Goal: Task Accomplishment & Management: Complete application form

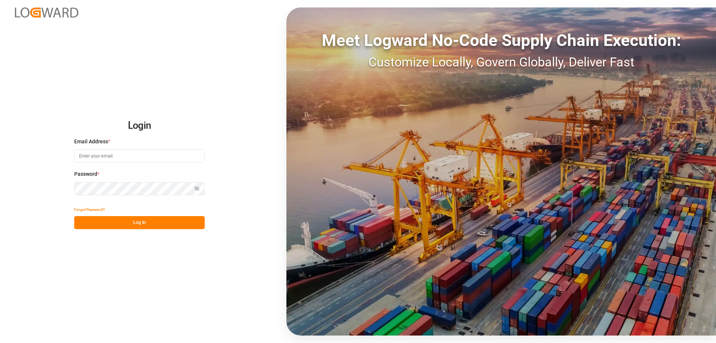
type input "[EMAIL_ADDRESS][PERSON_NAME][DOMAIN_NAME]"
click at [141, 225] on button "Log In" at bounding box center [139, 222] width 131 height 13
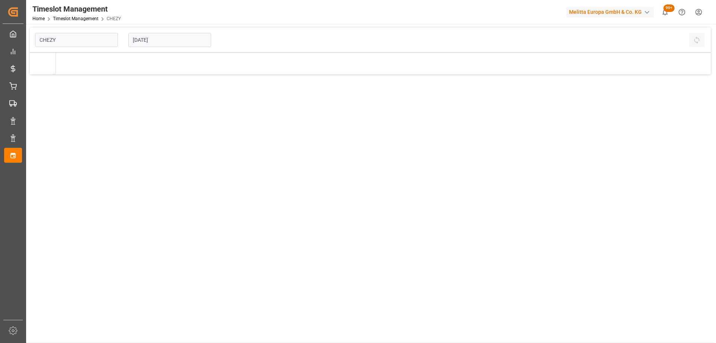
type input "Chezy Loading"
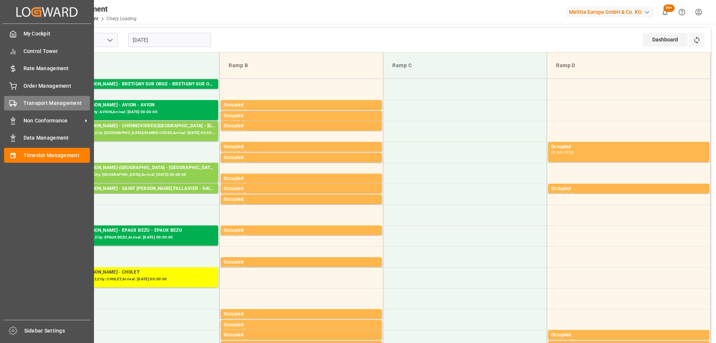
click at [46, 103] on span "Transport Management" at bounding box center [56, 103] width 67 height 8
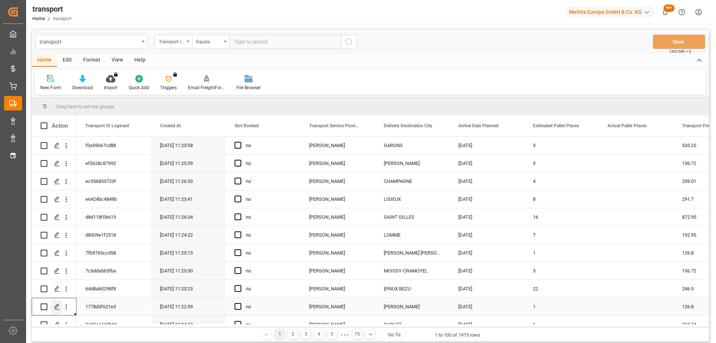
click at [56, 305] on icon "Press SPACE to select this row." at bounding box center [57, 307] width 6 height 6
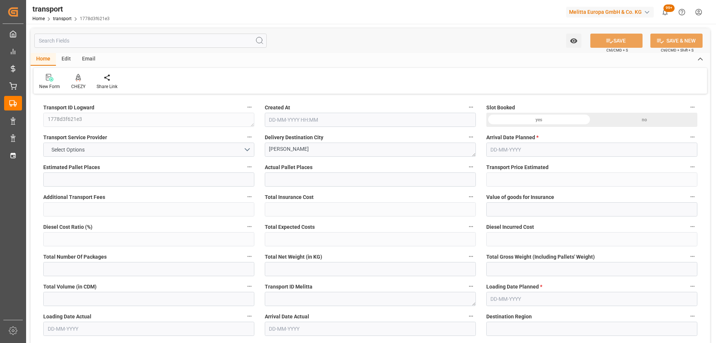
type input "1"
type input "126.8"
type input "0"
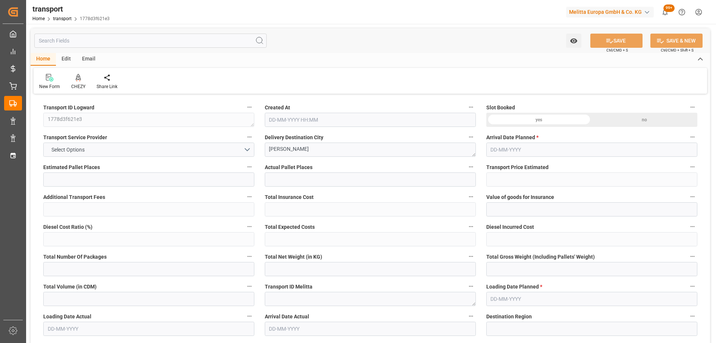
type input "122.5142"
type input "-4.2858"
type input "0"
type input "95"
type input "214.2"
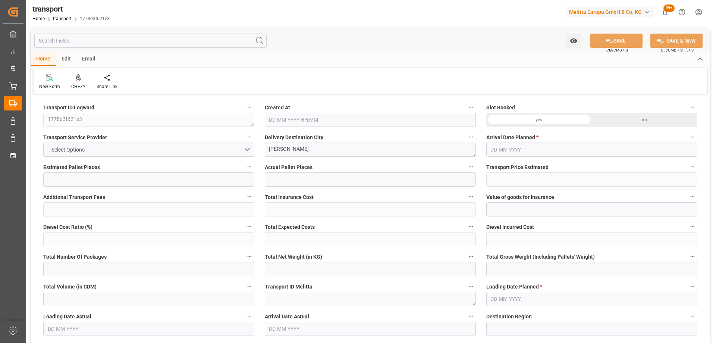
type input "468.6"
type input "77"
type input "0"
type input "18"
type input "5"
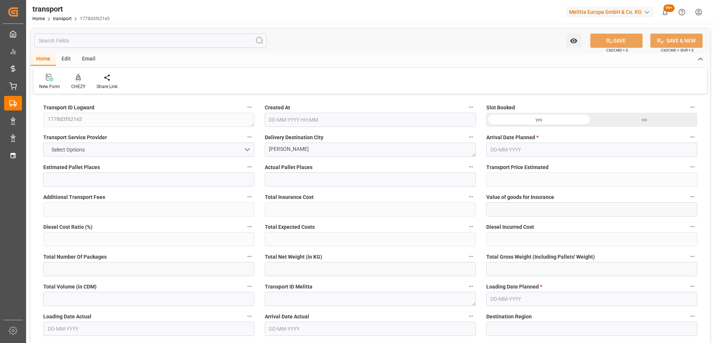
type input "101"
type input "99.2"
type input "0"
type input "4710.8598"
type input "0"
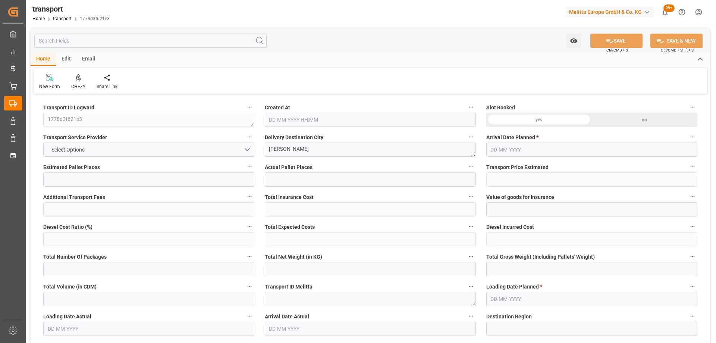
type input "0"
type input "21"
type input "35"
type input "04-09-2025 11:22"
type input "[DATE]"
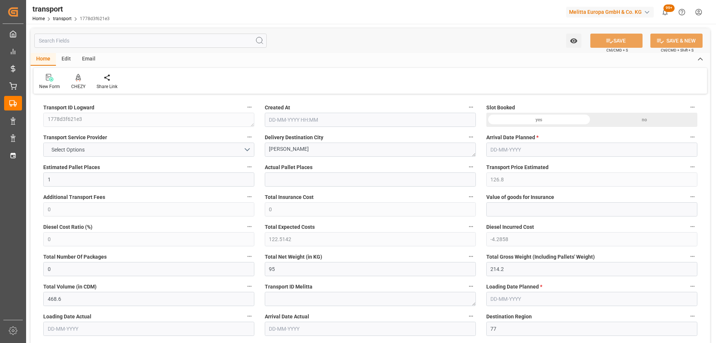
type input "05-09-2025"
drag, startPoint x: 303, startPoint y: 148, endPoint x: 258, endPoint y: 148, distance: 45.5
click at [79, 79] on icon at bounding box center [78, 77] width 5 height 6
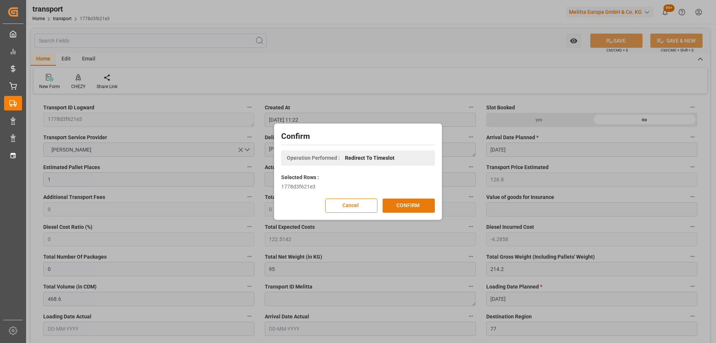
click at [405, 206] on button "CONFIRM" at bounding box center [409, 205] width 52 height 14
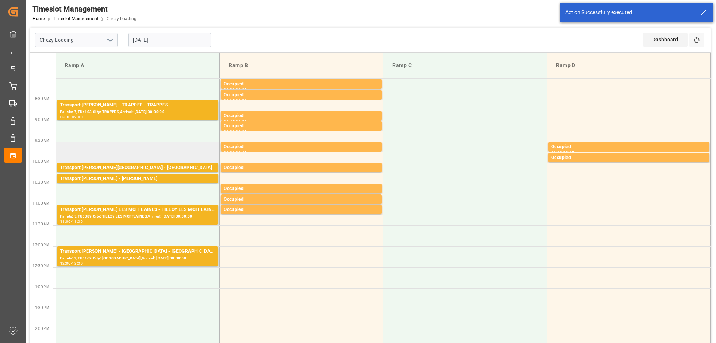
click at [120, 147] on td at bounding box center [138, 152] width 164 height 21
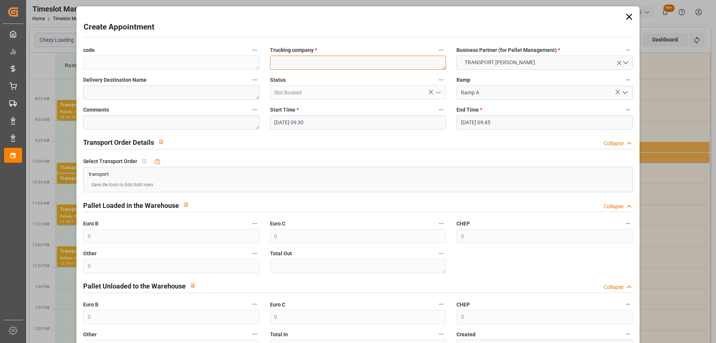
paste textarea "[PERSON_NAME]"
type textarea "[PERSON_NAME]"
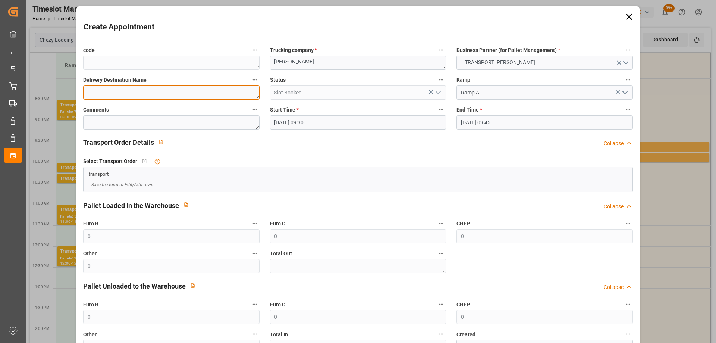
paste textarea "[PERSON_NAME]"
type textarea "[PERSON_NAME]"
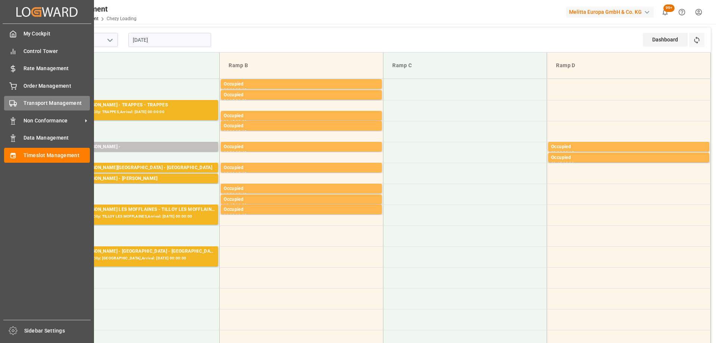
click at [22, 106] on div "Transport Management Transport Management" at bounding box center [47, 103] width 86 height 15
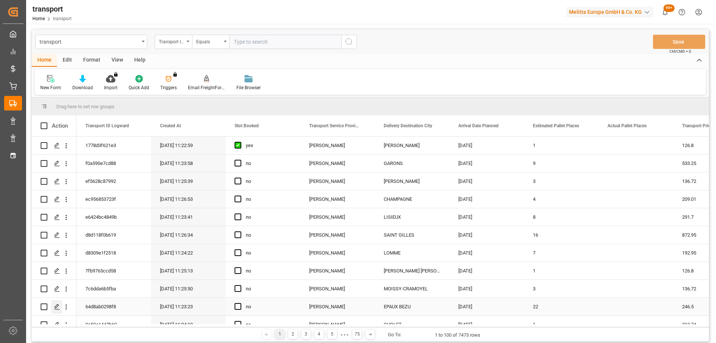
click at [56, 307] on icon "Press SPACE to select this row." at bounding box center [57, 307] width 6 height 6
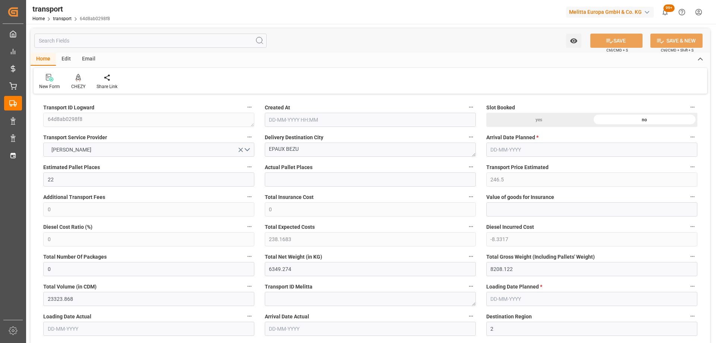
type input "22"
type input "246.5"
type input "0"
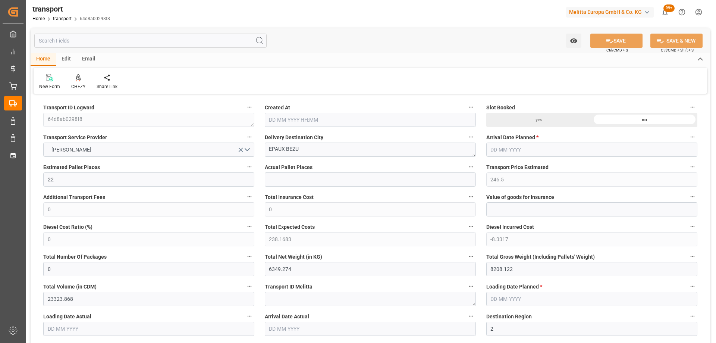
type input "238.1683"
type input "-8.3317"
type input "0"
type input "6349.274"
type input "8208.122"
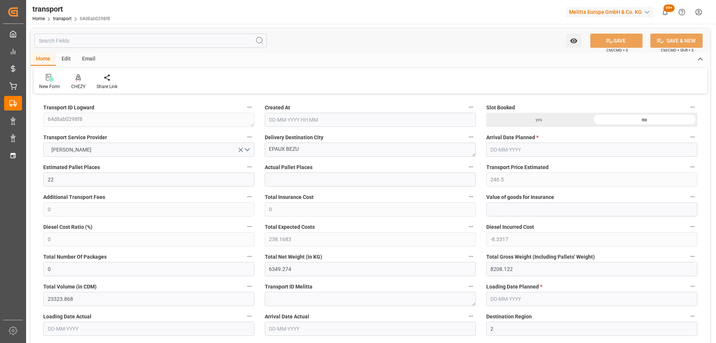
type input "23323.868"
type input "2"
type input "20"
type input "278"
type input "25"
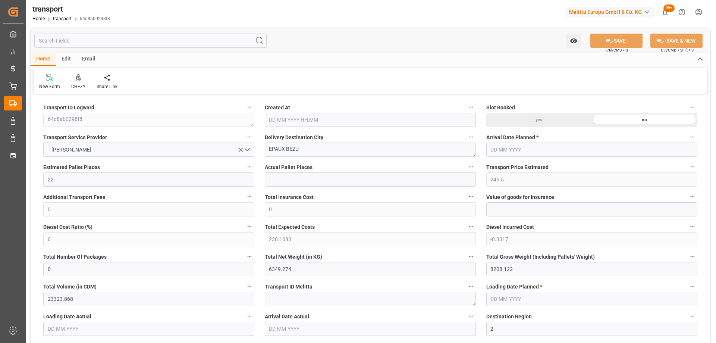
type input "101"
type input "7148.08"
type input "0"
type input "4710.8598"
type input "0"
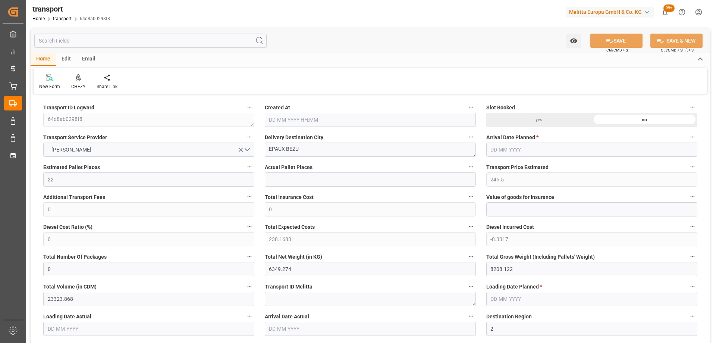
type input "0"
type input "21"
type input "35"
type input "04-09-2025 11:23"
type input "[DATE]"
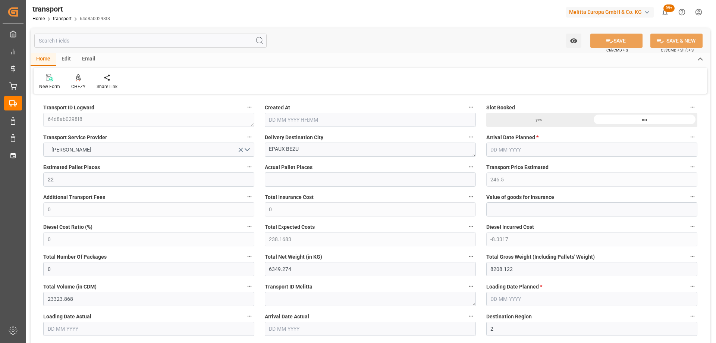
type input "[DATE]"
drag, startPoint x: 307, startPoint y: 152, endPoint x: 272, endPoint y: 152, distance: 35.8
click at [272, 152] on textarea "EPAUX BEZU" at bounding box center [370, 149] width 211 height 14
drag, startPoint x: 268, startPoint y: 148, endPoint x: 304, endPoint y: 149, distance: 36.6
click at [304, 149] on textarea "EPAUX BEZU" at bounding box center [370, 149] width 211 height 14
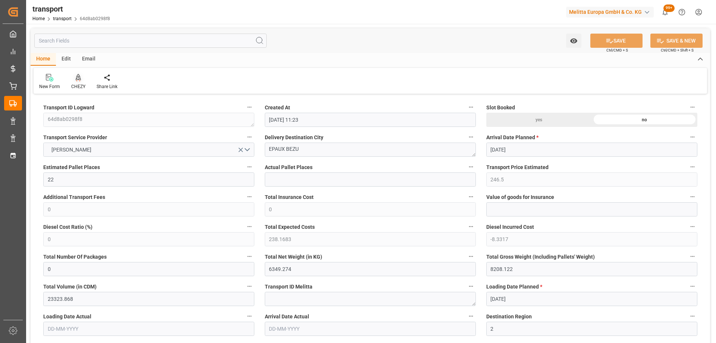
click at [80, 81] on icon at bounding box center [78, 77] width 5 height 7
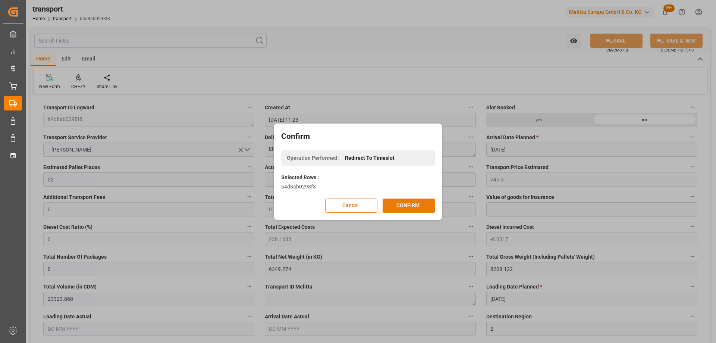
click at [414, 207] on button "CONFIRM" at bounding box center [409, 205] width 52 height 14
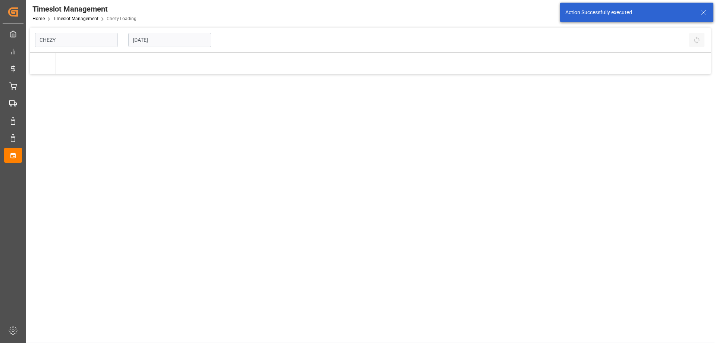
type input "Chezy Loading"
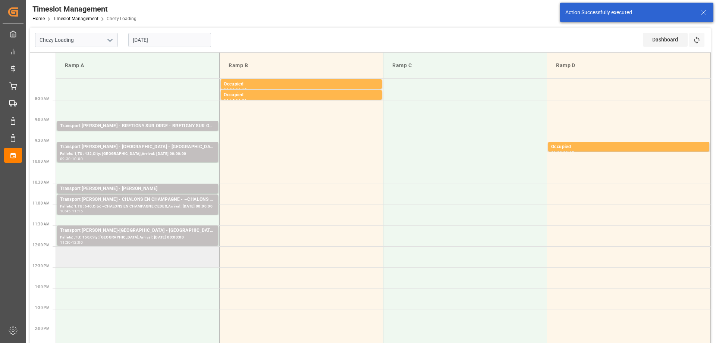
click at [122, 263] on td at bounding box center [138, 256] width 164 height 21
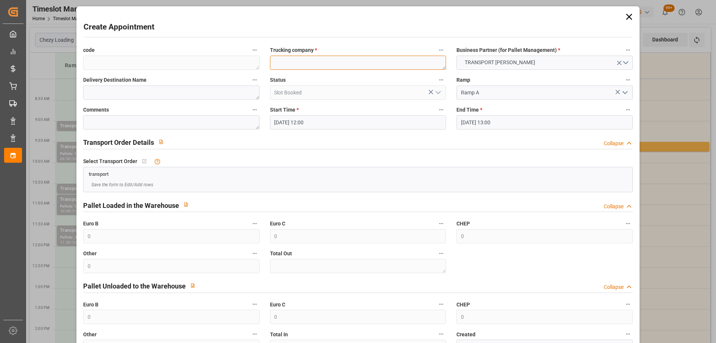
paste textarea "EPAUX BEZU"
type textarea "EPAUX BEZU"
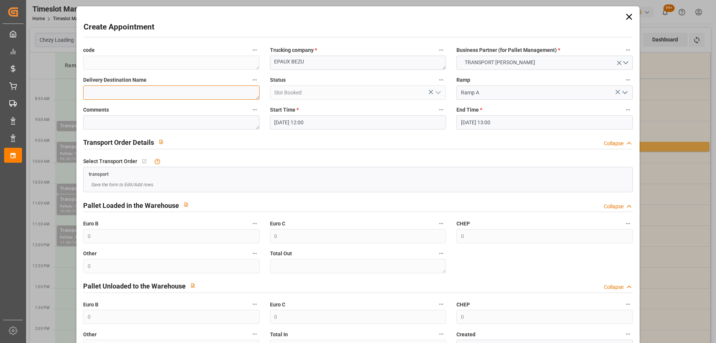
paste textarea "EPAUX BEZU"
type textarea "EPAUX BEZU"
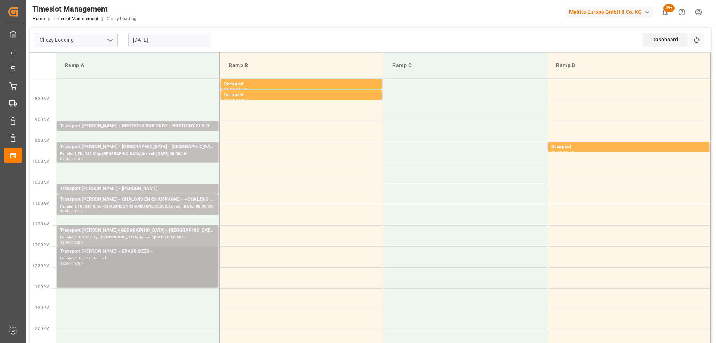
click at [97, 255] on div "Pallets: ,TU: ,City: ,Arrival:" at bounding box center [137, 258] width 155 height 6
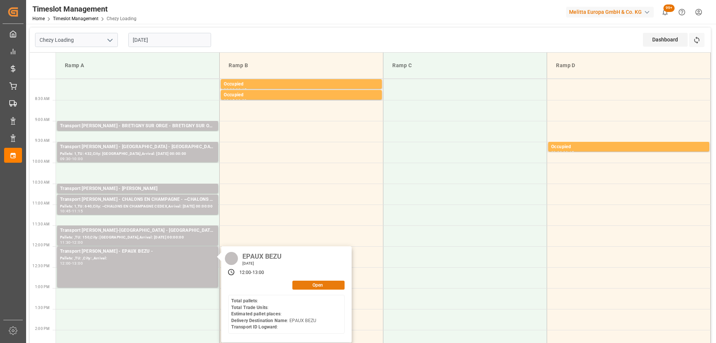
click at [314, 283] on button "Open" at bounding box center [318, 284] width 52 height 9
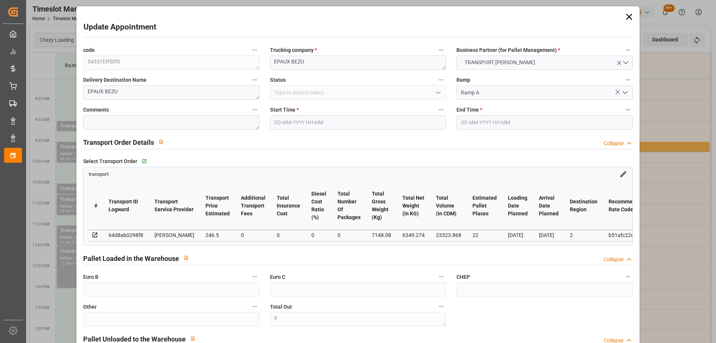
type input "22"
type input "246.5"
type input "0"
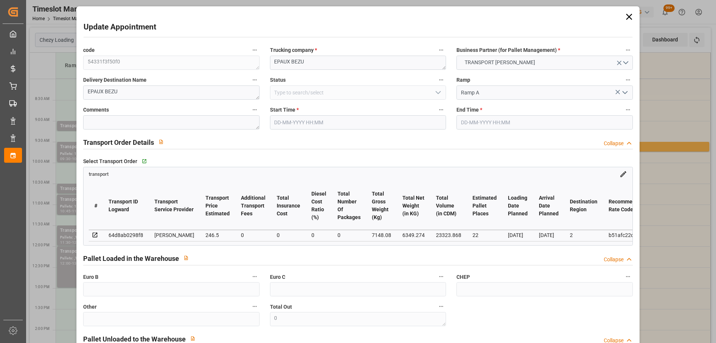
type input "238.1683"
type input "-8.3317"
type input "0"
type input "6349.274"
type input "8208.122"
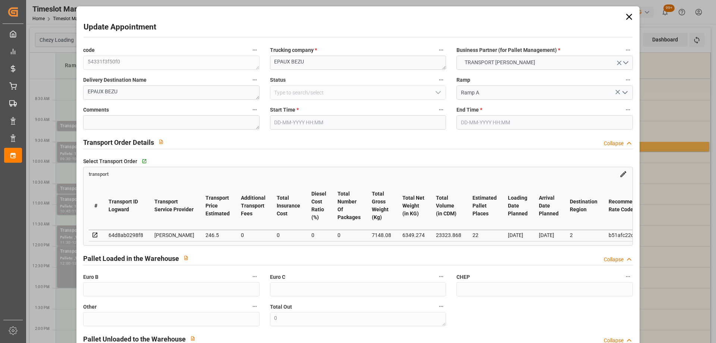
type input "23323.868"
type input "2"
type input "20"
type input "278"
type input "25"
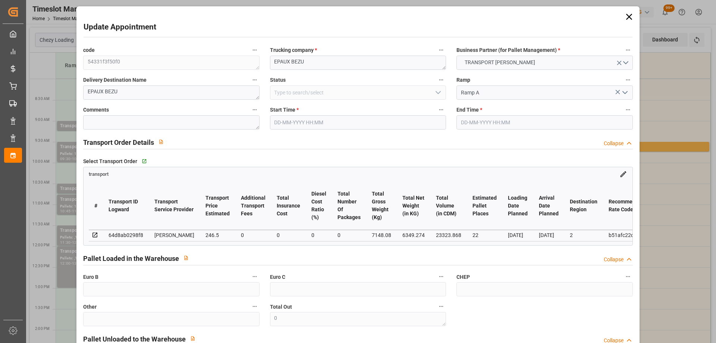
type input "101"
type input "7148.08"
type input "0"
type input "4710.8598"
type input "0"
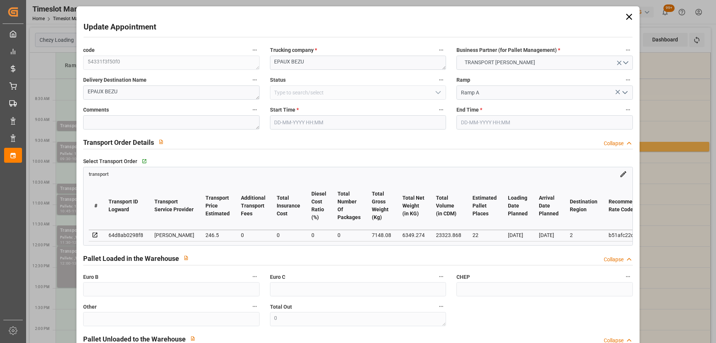
type input "0"
type input "21"
type input "35"
type input "08-09-2025 12:00"
type input "08-09-2025 13:00"
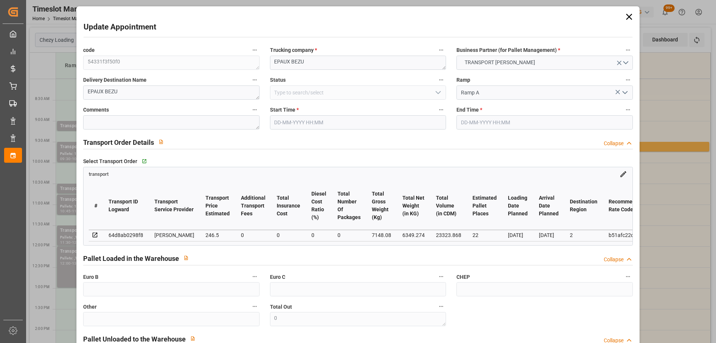
type input "04-09-2025 11:54"
type input "04-09-2025 11:23"
type input "[DATE]"
click at [625, 17] on icon at bounding box center [629, 17] width 10 height 10
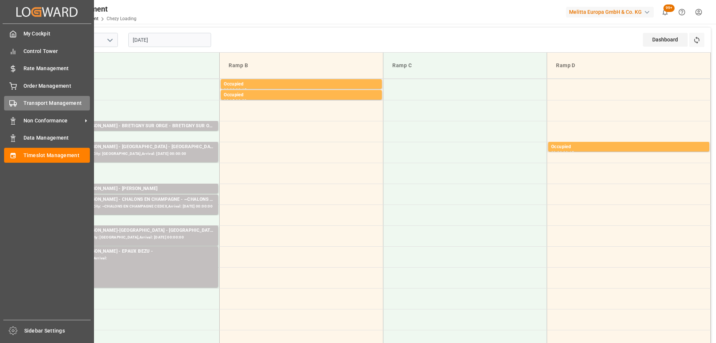
click at [40, 106] on span "Transport Management" at bounding box center [56, 103] width 67 height 8
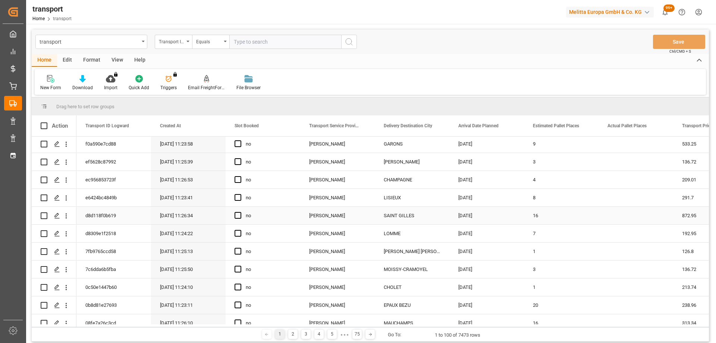
scroll to position [75, 0]
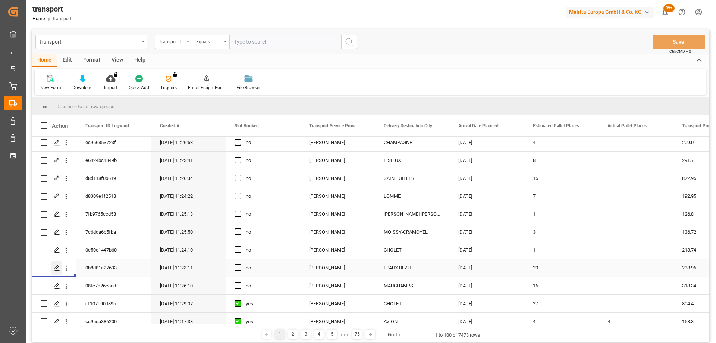
click at [54, 268] on icon "Press SPACE to select this row." at bounding box center [57, 268] width 6 height 6
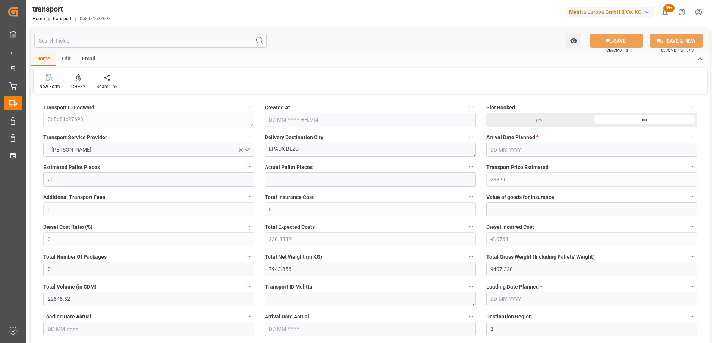
type input "20"
type input "238.96"
type input "0"
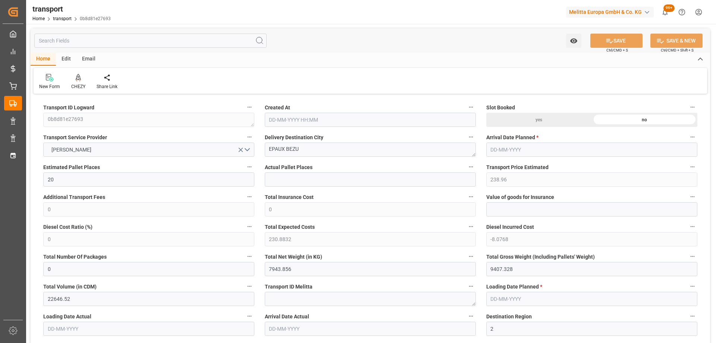
type input "230.8832"
type input "-8.0768"
type input "0"
type input "7943.856"
type input "9407.328"
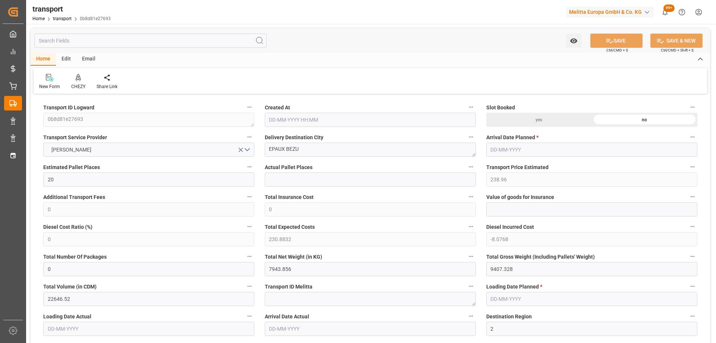
type input "22646.52"
type input "2"
type input "13"
type input "945"
type input "22"
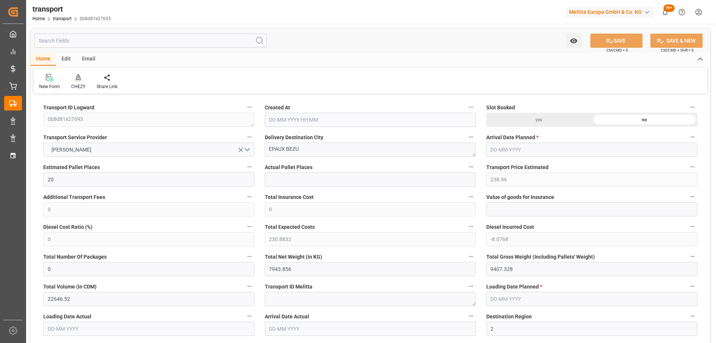
type input "101"
type input "8462.112"
type input "0"
type input "4710.8598"
type input "0"
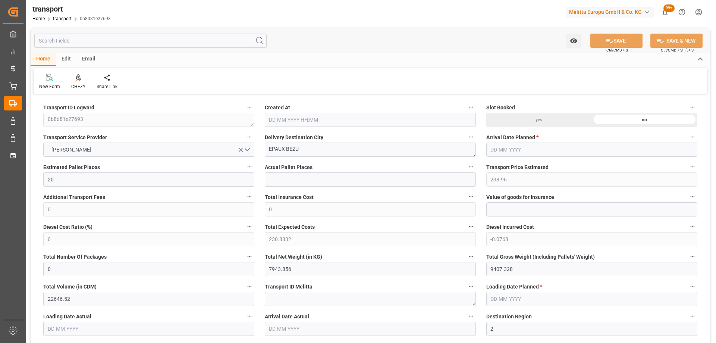
type input "0"
type input "21"
type input "35"
type input "04-09-2025 11:23"
type input "[DATE]"
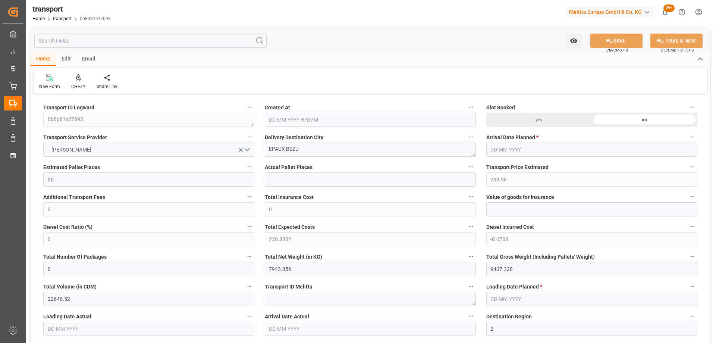
type input "[DATE]"
drag, startPoint x: 310, startPoint y: 151, endPoint x: 259, endPoint y: 149, distance: 50.8
click at [78, 84] on div "CHEZY" at bounding box center [78, 86] width 14 height 7
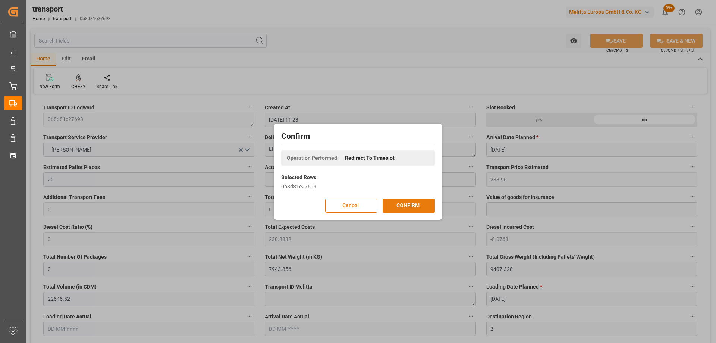
click at [403, 204] on button "CONFIRM" at bounding box center [409, 205] width 52 height 14
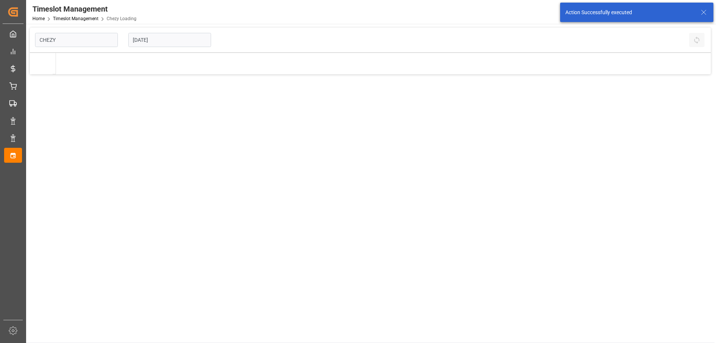
type input "Chezy Loading"
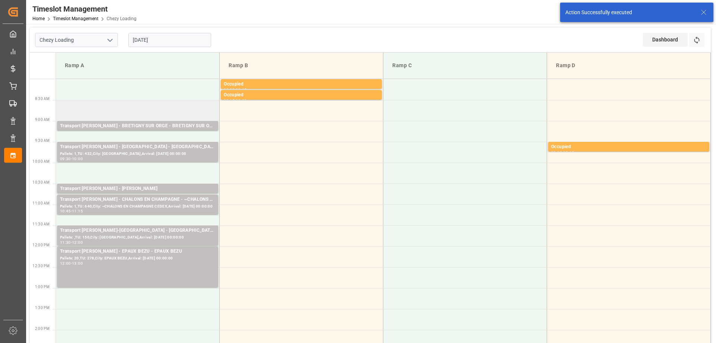
click at [128, 109] on td at bounding box center [138, 110] width 164 height 21
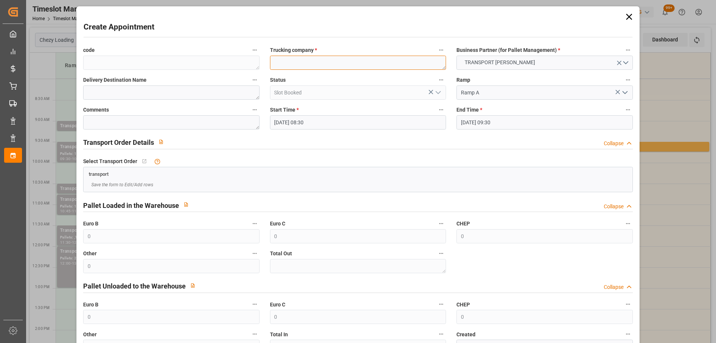
paste textarea "EPAUX BEZU"
type textarea "EPAUX BEZU"
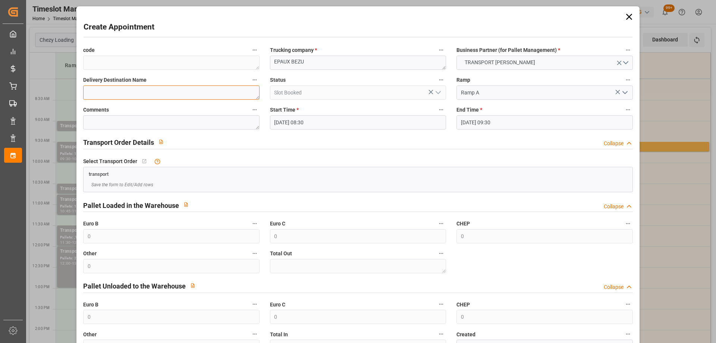
paste textarea "EPAUX BEZU"
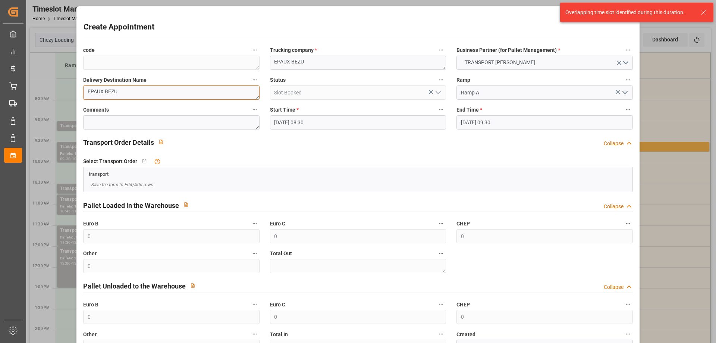
type textarea "EPAUX BEZU"
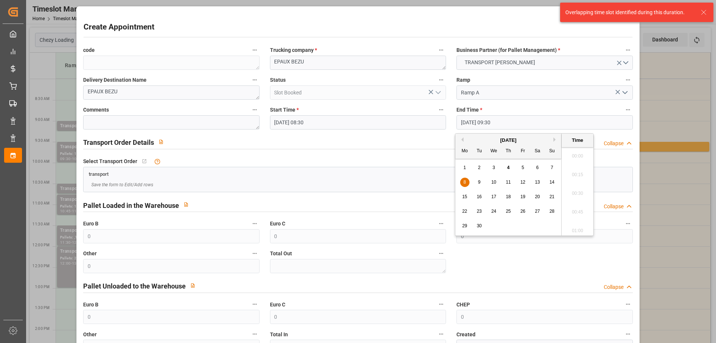
click at [491, 125] on input "08-09-2025 09:30" at bounding box center [544, 122] width 176 height 14
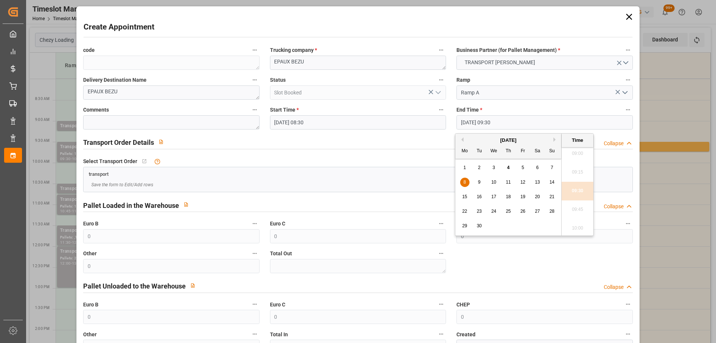
click at [465, 183] on span "8" at bounding box center [465, 181] width 3 height 5
click at [581, 154] on li "09:00" at bounding box center [578, 153] width 32 height 19
type input "08-09-2025 09:00"
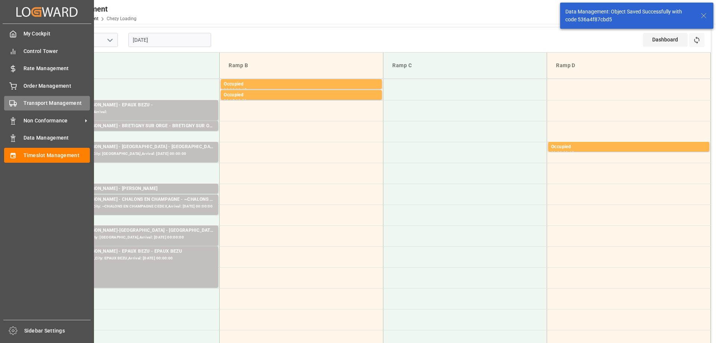
click at [46, 100] on span "Transport Management" at bounding box center [56, 103] width 67 height 8
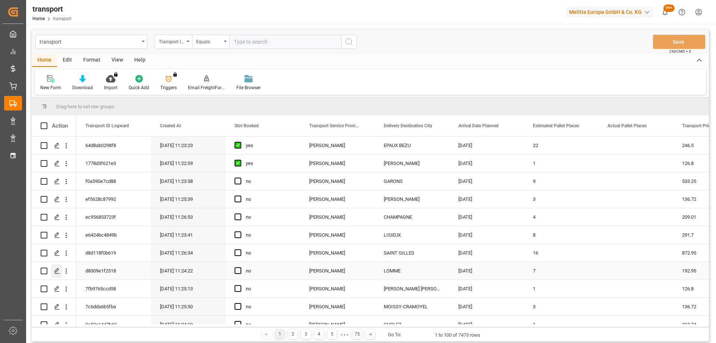
click at [57, 271] on polygon "Press SPACE to select this row." at bounding box center [57, 271] width 4 height 4
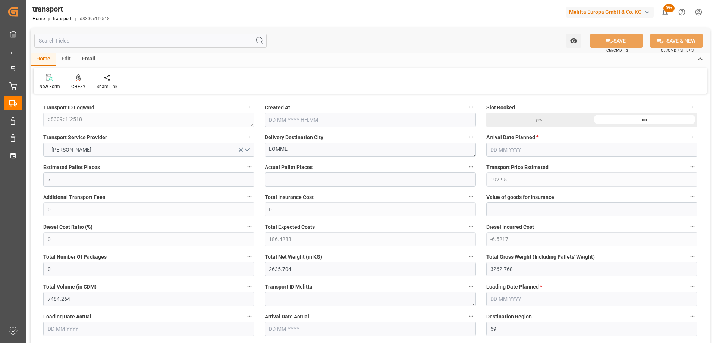
type input "04-09-2025 11:24"
type input "[DATE]"
drag, startPoint x: 299, startPoint y: 146, endPoint x: 264, endPoint y: 146, distance: 35.1
click at [264, 146] on div "Delivery Destination City LOMME" at bounding box center [371, 144] width 222 height 30
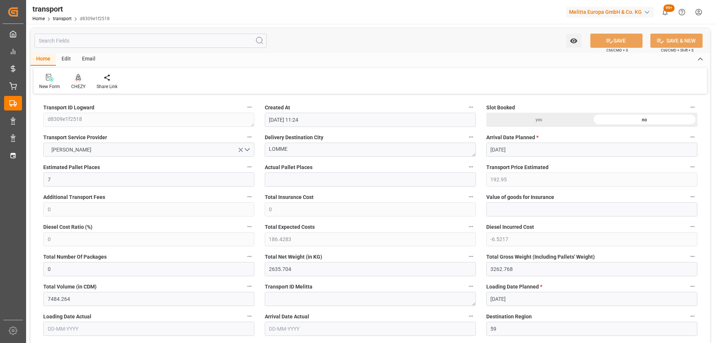
click at [76, 81] on icon at bounding box center [77, 80] width 3 height 1
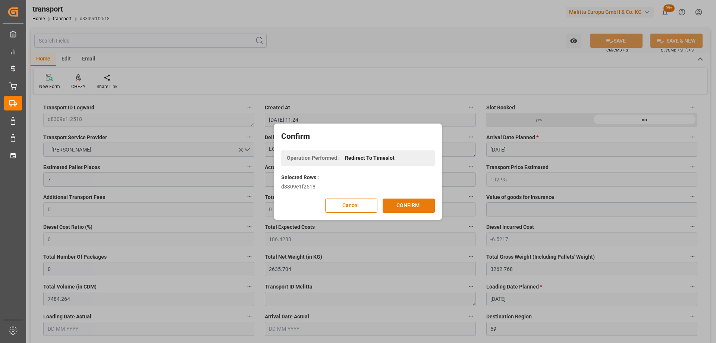
click at [407, 205] on button "CONFIRM" at bounding box center [409, 205] width 52 height 14
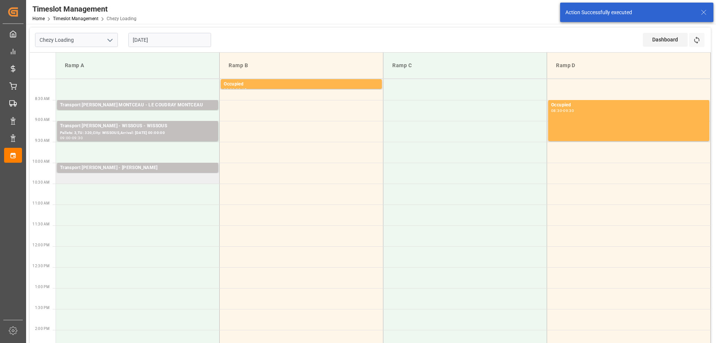
click at [140, 179] on td "Transport [PERSON_NAME] - [PERSON_NAME] Pallets: 2,TU: 77,City: [GEOGRAPHIC_DAT…" at bounding box center [138, 173] width 164 height 21
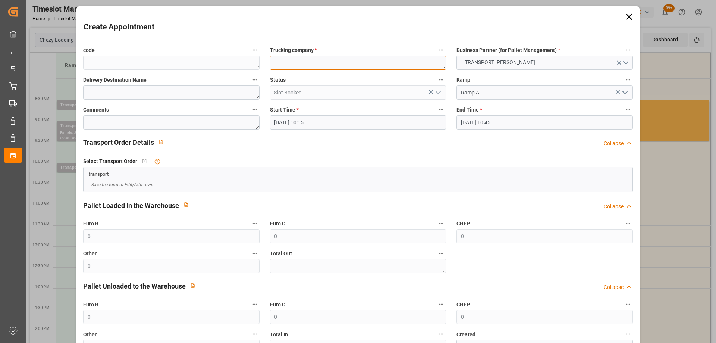
paste textarea "LOMME"
type textarea "LOMME"
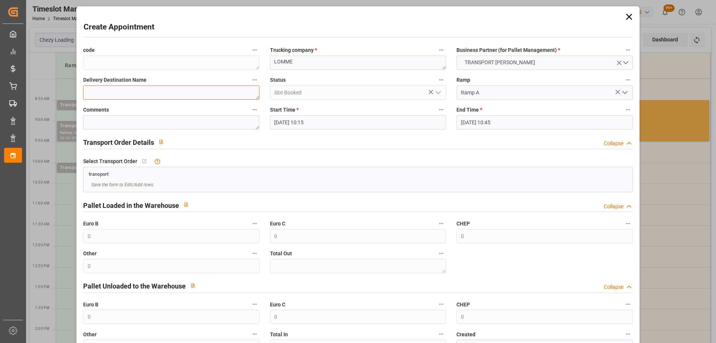
paste textarea "LOMME"
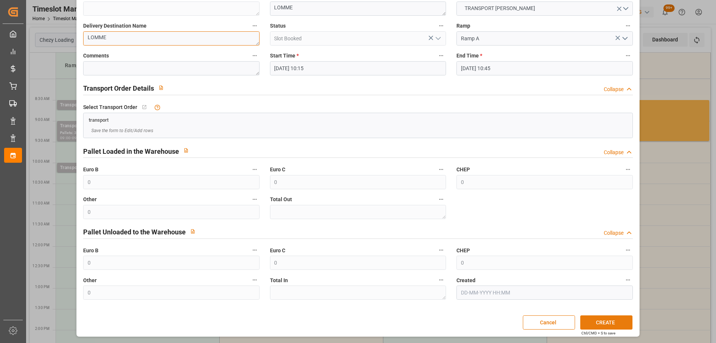
type textarea "LOMME"
click at [609, 325] on button "CREATE" at bounding box center [606, 322] width 52 height 14
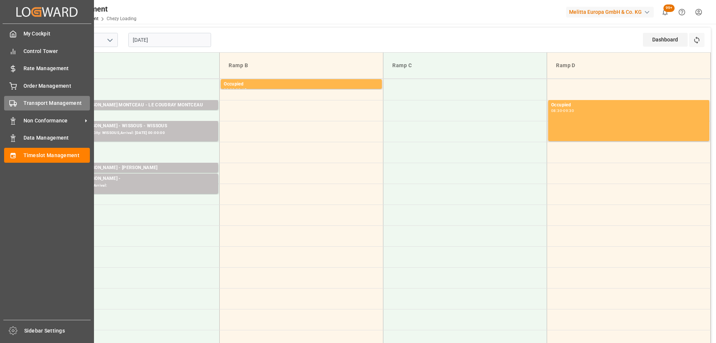
click at [24, 106] on span "Transport Management" at bounding box center [56, 103] width 67 height 8
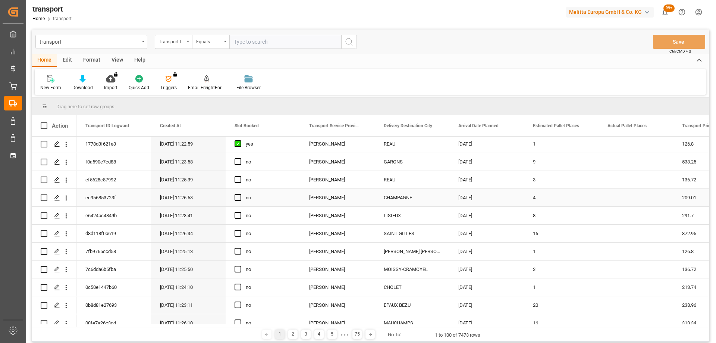
scroll to position [75, 0]
click at [57, 252] on icon "Press SPACE to select this row." at bounding box center [57, 250] width 6 height 6
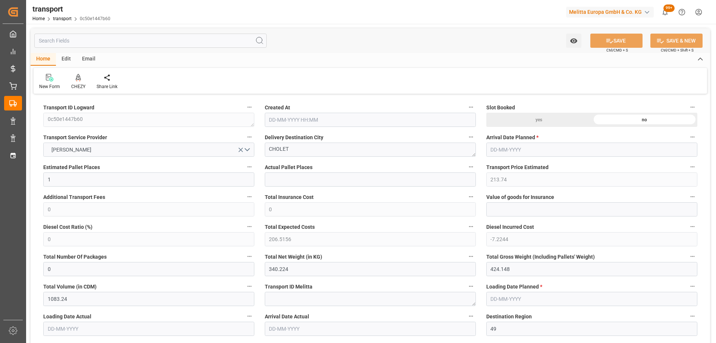
type input "1"
type input "213.74"
type input "0"
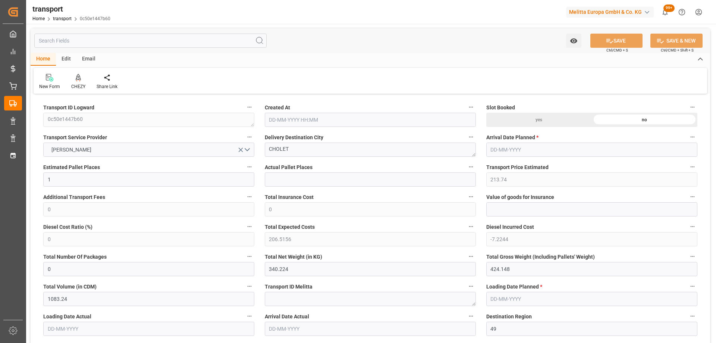
type input "206.5156"
type input "-7.2244"
type input "0"
type input "340.224"
type input "424.148"
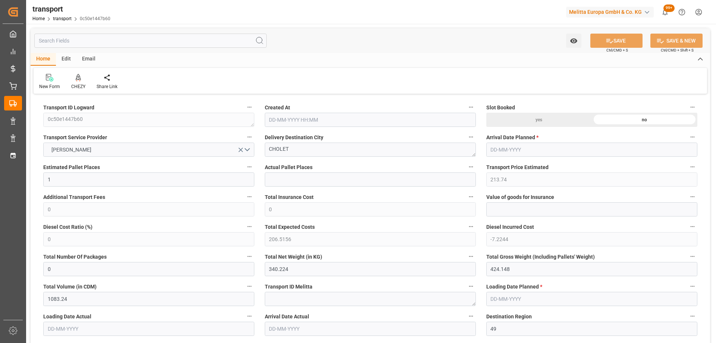
type input "1083.24"
type input "49"
type input "0"
type input "64"
type input "1"
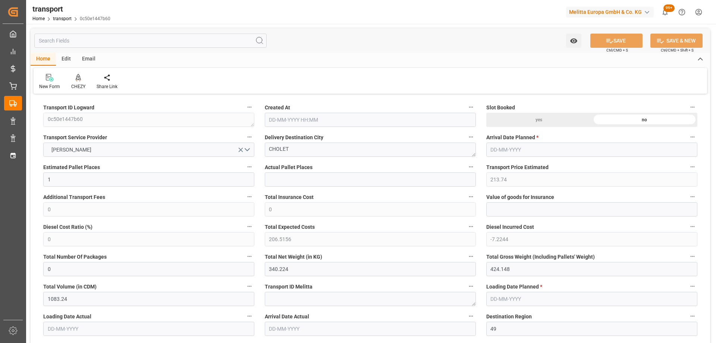
type input "101"
type input "401.148"
type input "0"
type input "4710.8598"
type input "0"
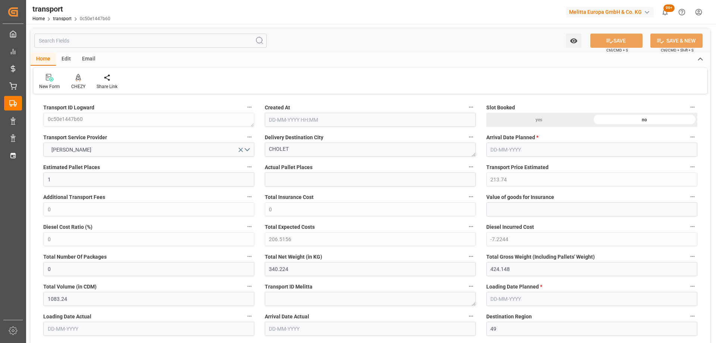
type input "0"
type input "21"
type input "35"
type input "04-09-2025 11:24"
type input "10-09-2025"
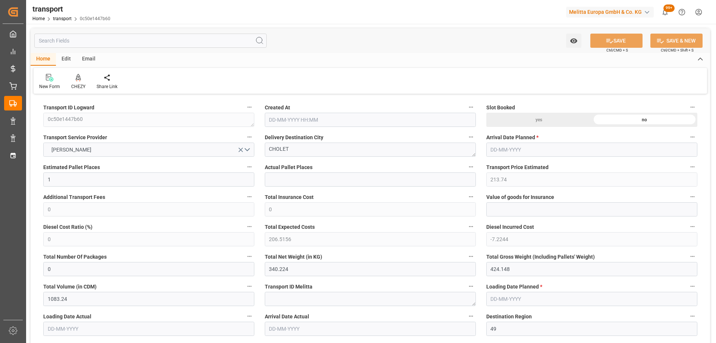
type input "[DATE]"
drag, startPoint x: 295, startPoint y: 147, endPoint x: 266, endPoint y: 148, distance: 29.1
click at [266, 148] on textarea "CHOLET" at bounding box center [370, 149] width 211 height 14
click at [81, 84] on div "CHEZY" at bounding box center [78, 86] width 14 height 7
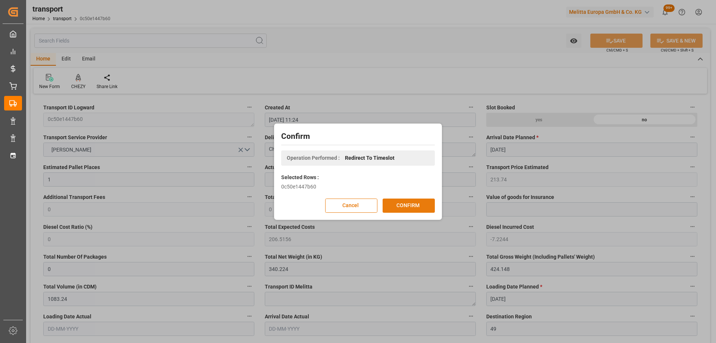
click at [411, 207] on button "CONFIRM" at bounding box center [409, 205] width 52 height 14
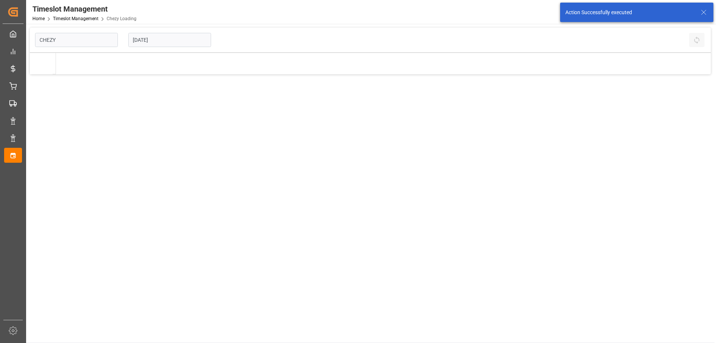
type input "Chezy Loading"
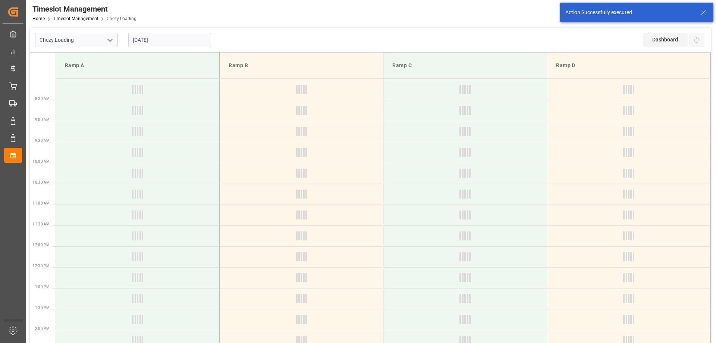
click at [141, 40] on input "[DATE]" at bounding box center [169, 40] width 83 height 14
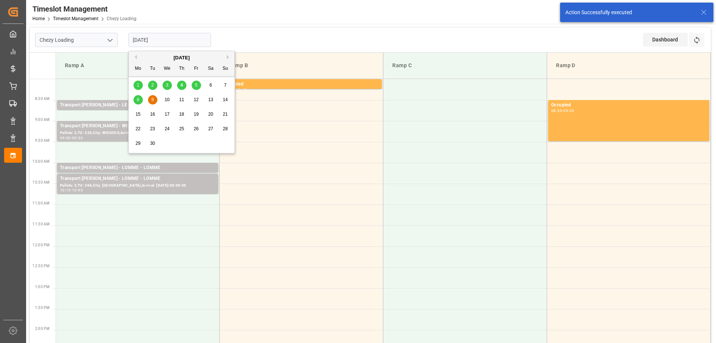
click at [139, 97] on div "8" at bounding box center [138, 99] width 9 height 9
type input "[DATE]"
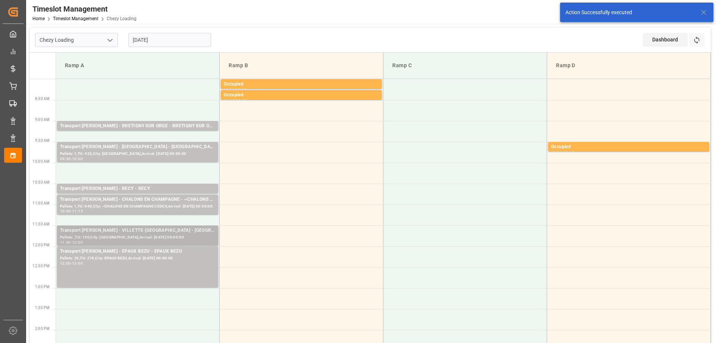
scroll to position [37, 0]
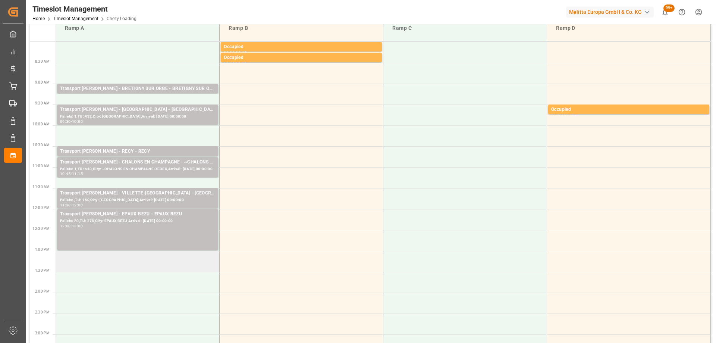
click at [102, 256] on td at bounding box center [138, 261] width 164 height 21
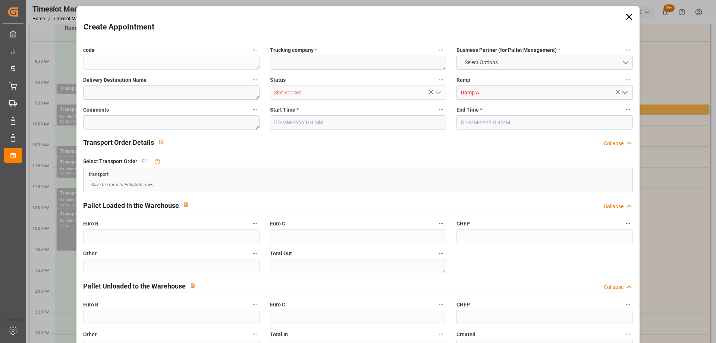
type input "0"
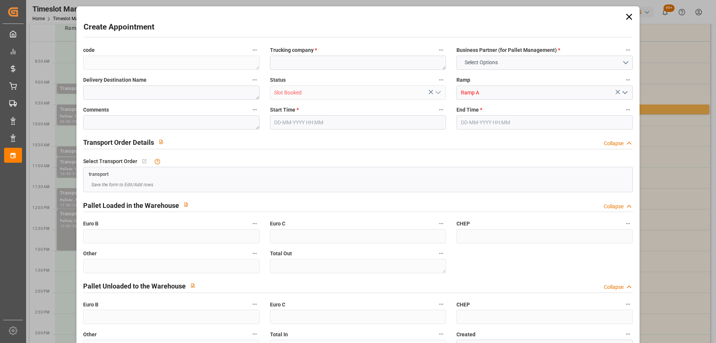
type input "0"
type input "[DATE] 13:00"
type input "[DATE] 13:15"
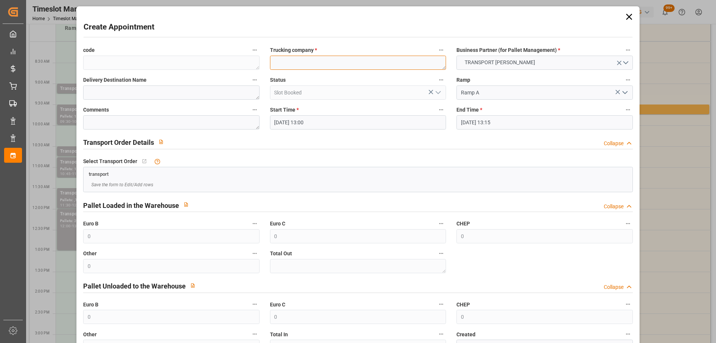
paste textarea "CHOLET"
type textarea "CHOLET"
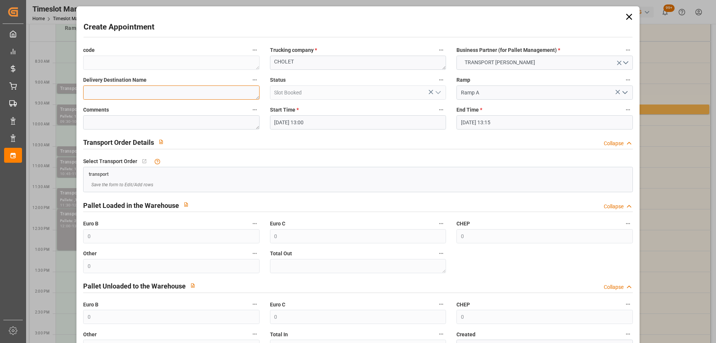
paste textarea "CHOLET"
type textarea "CHOLET"
